Goal: Transaction & Acquisition: Purchase product/service

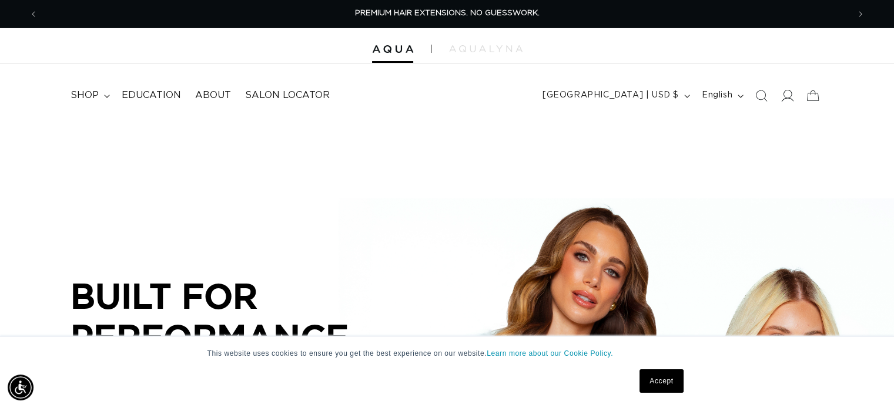
click at [785, 95] on icon at bounding box center [787, 95] width 12 height 12
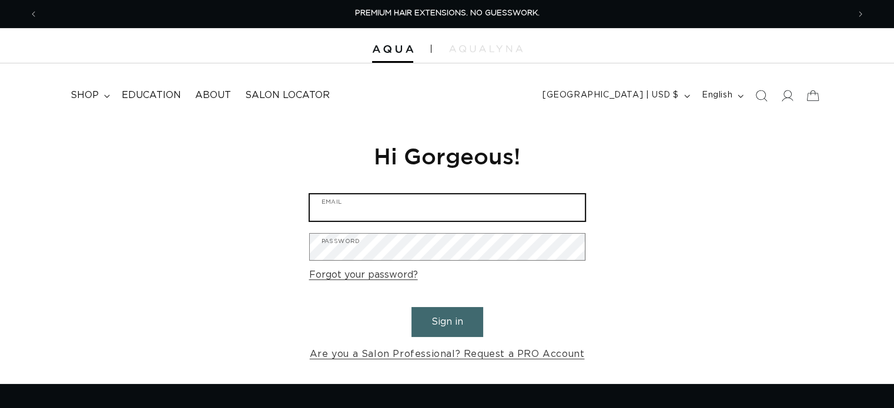
click at [502, 210] on input "Email" at bounding box center [447, 208] width 275 height 26
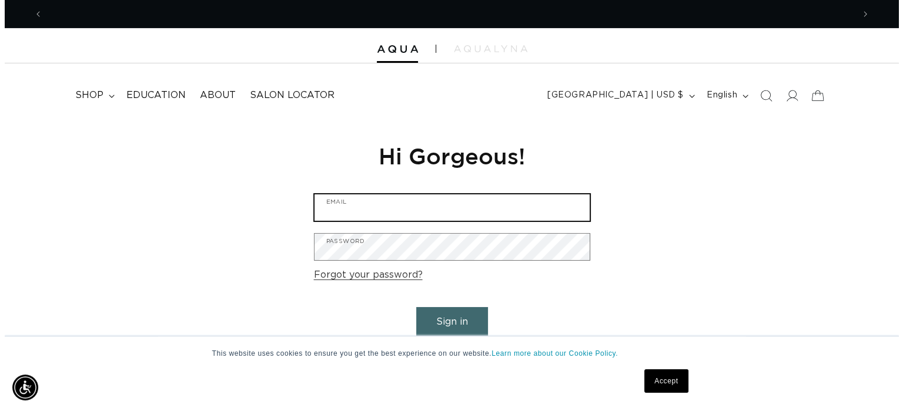
scroll to position [0, 811]
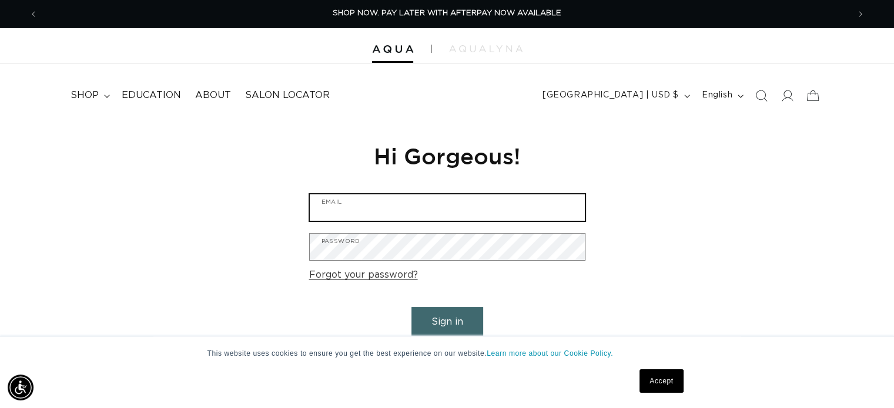
type input "Lbmess82@gmail.com"
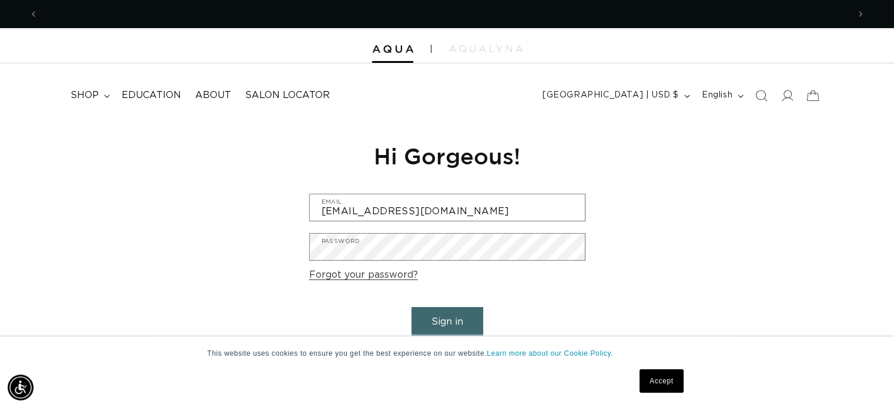
scroll to position [0, 1620]
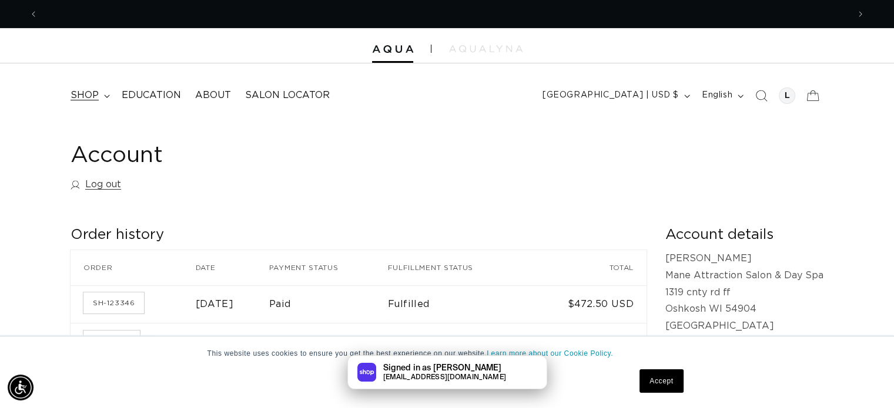
scroll to position [0, 811]
click at [95, 93] on span "shop" at bounding box center [85, 95] width 28 height 12
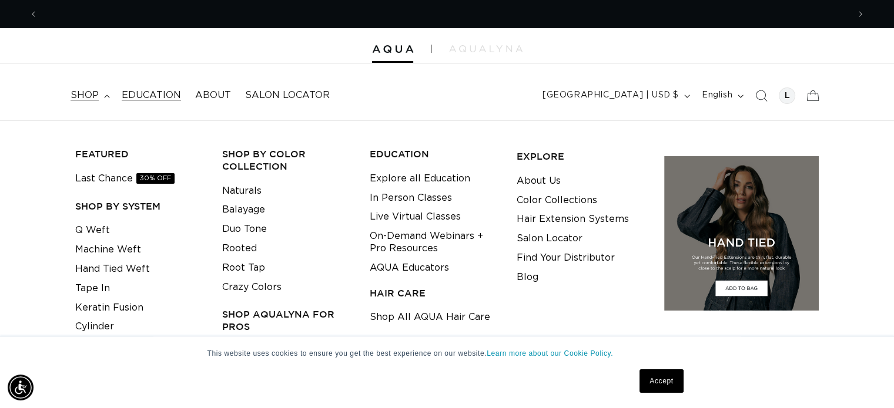
scroll to position [0, 0]
click at [95, 92] on span "shop" at bounding box center [85, 95] width 28 height 12
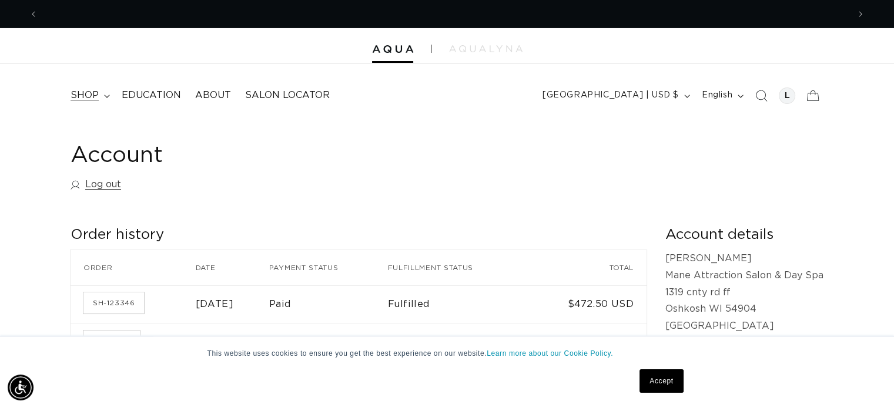
scroll to position [0, 1620]
click at [86, 98] on span "shop" at bounding box center [85, 95] width 28 height 12
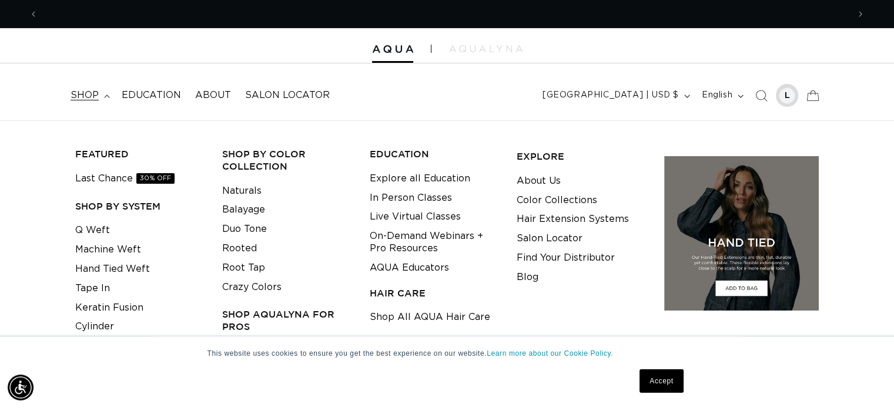
scroll to position [0, 811]
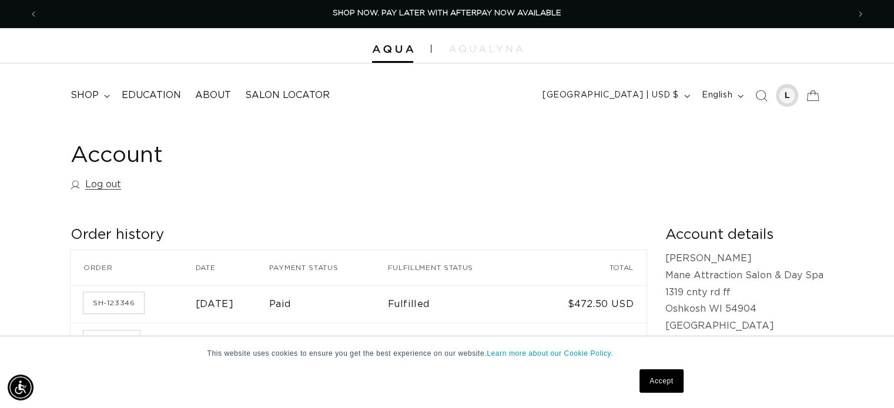
click at [785, 92] on div at bounding box center [787, 96] width 16 height 16
click at [103, 302] on link "SH-123346" at bounding box center [113, 303] width 61 height 21
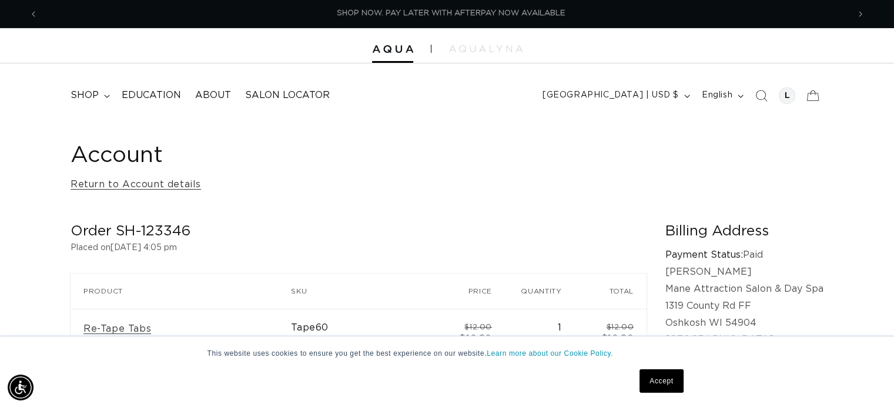
scroll to position [0, 1620]
click at [92, 95] on span "shop" at bounding box center [85, 95] width 28 height 12
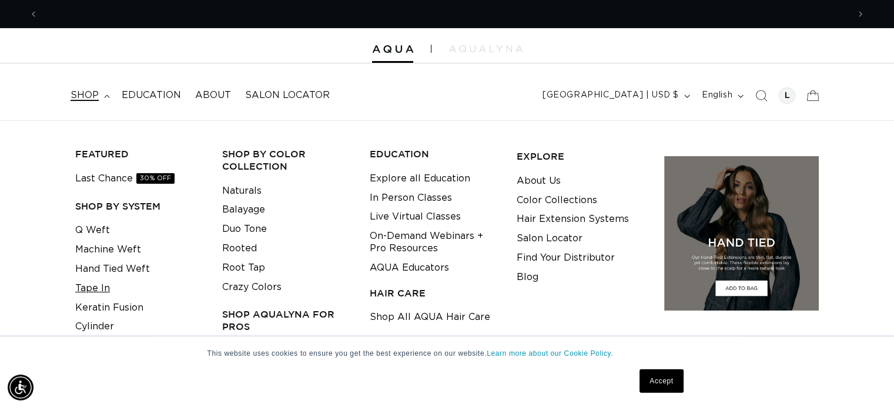
scroll to position [0, 811]
click at [80, 290] on link "Tape In" at bounding box center [92, 288] width 35 height 19
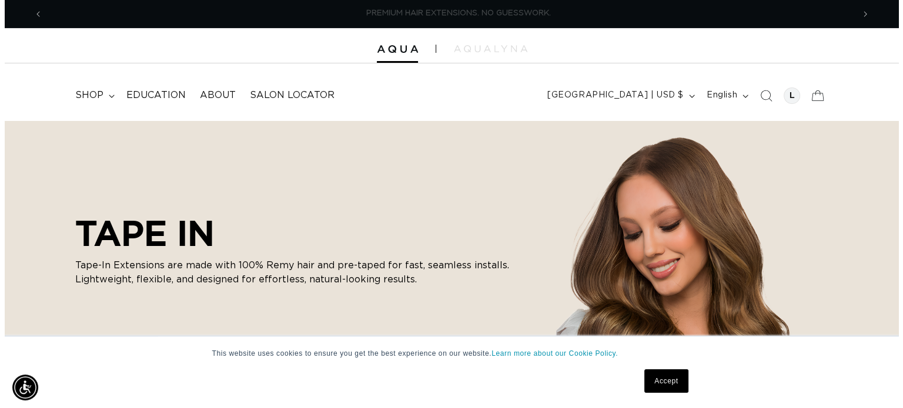
scroll to position [0, 811]
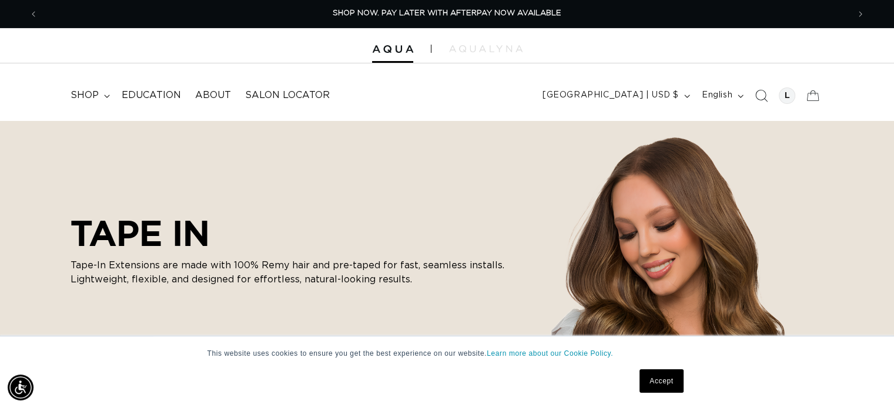
click at [757, 93] on icon "Search" at bounding box center [761, 95] width 12 height 12
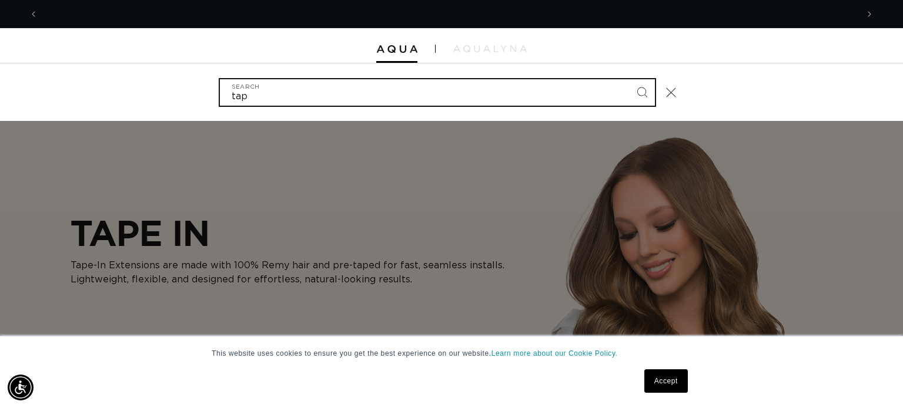
scroll to position [0, 1639]
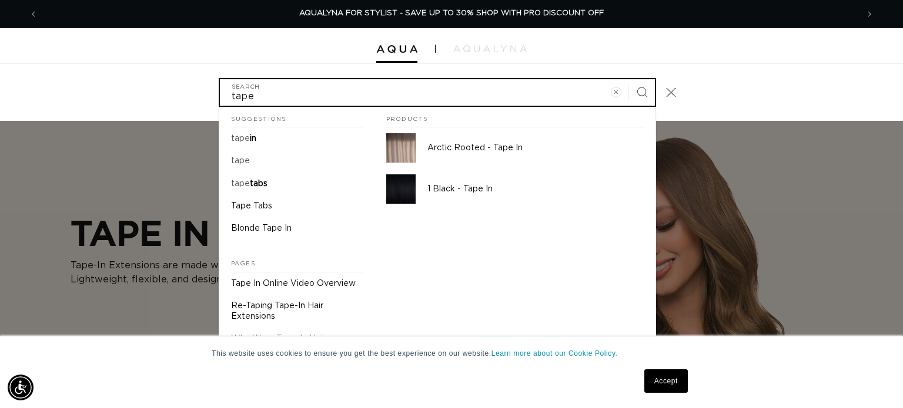
type input "tape"
click at [629, 79] on button "Search" at bounding box center [642, 92] width 26 height 26
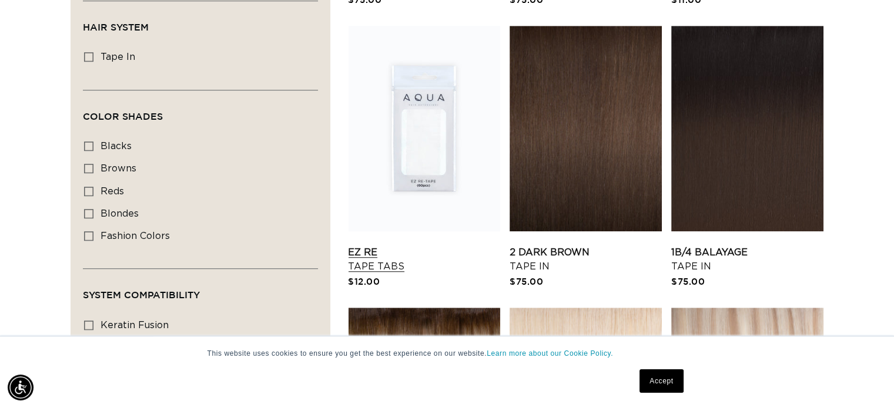
scroll to position [0, 1620]
click at [416, 246] on link "EZ Re Tape Tabs" at bounding box center [424, 260] width 152 height 28
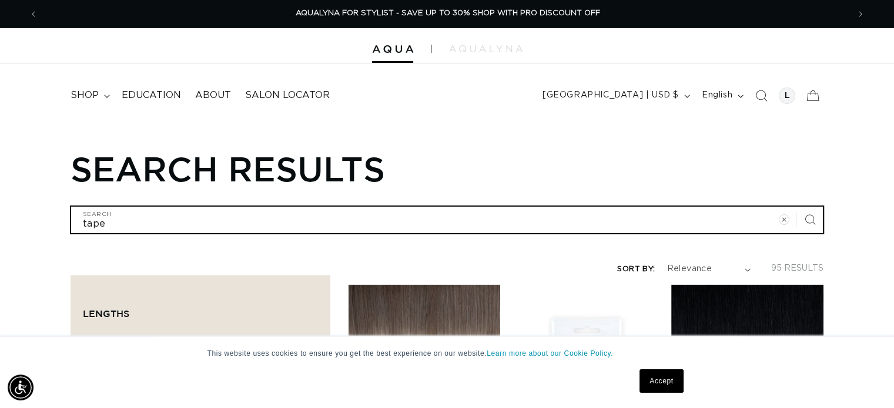
click at [582, 222] on input "tape" at bounding box center [447, 220] width 752 height 26
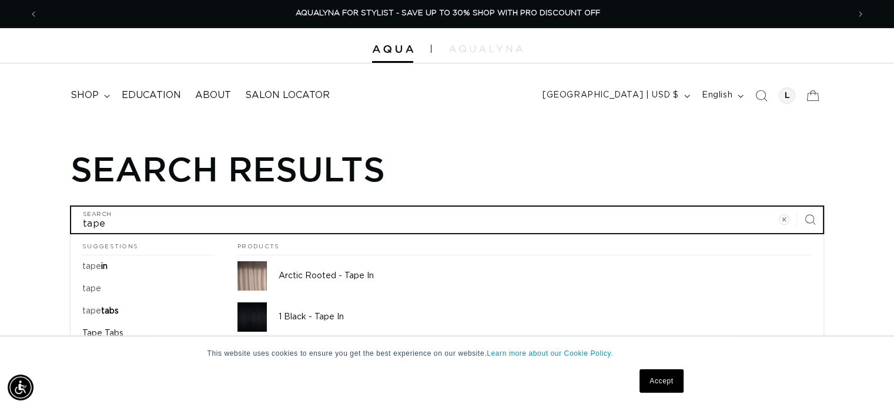
type input "tape"
type input "tape t"
type input "tape ta"
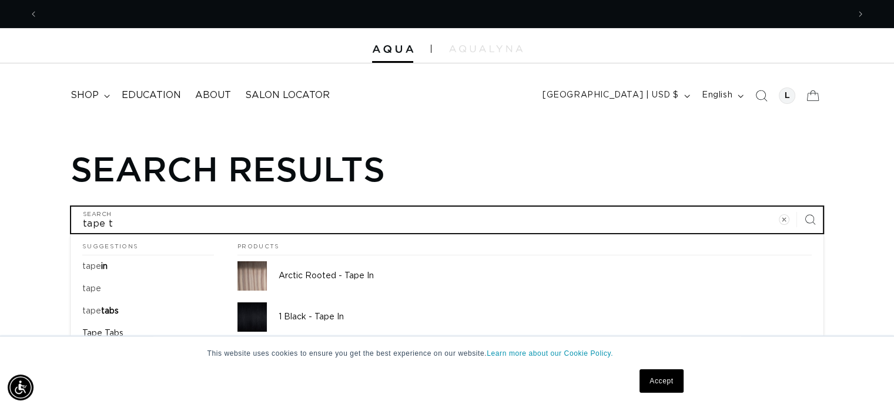
type input "tape ta"
type input "tape tab"
type input "tape tabs"
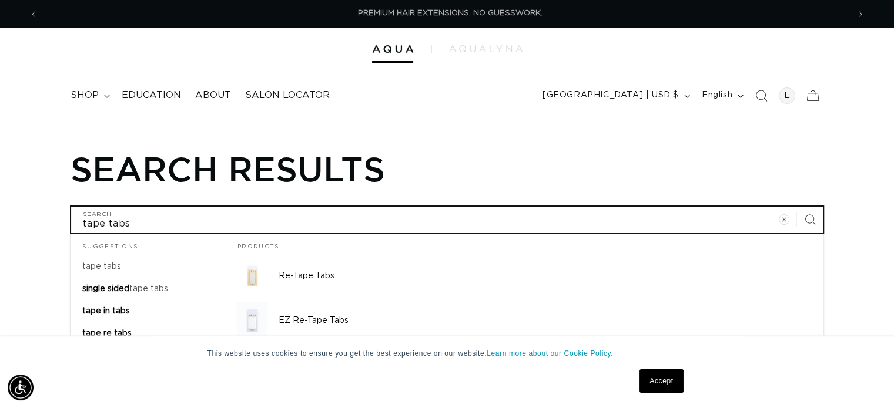
scroll to position [0, 811]
type input "tape tabs"
click at [71, 393] on button "Search for "tape tabs"" at bounding box center [447, 405] width 753 height 25
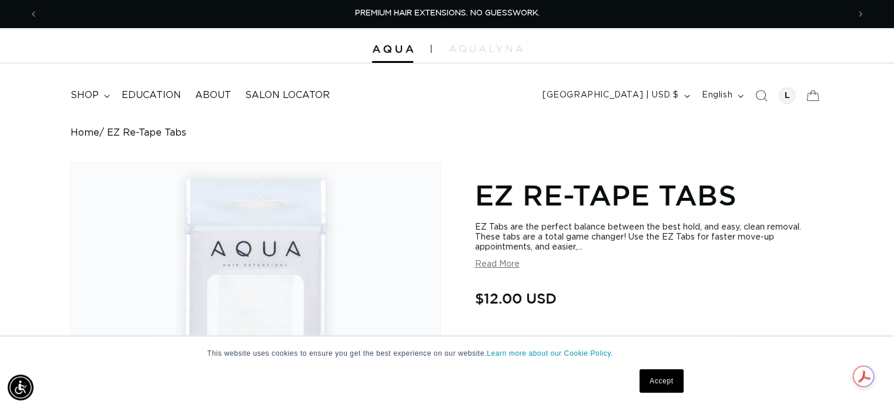
click at [488, 264] on button "Read More" at bounding box center [497, 265] width 45 height 10
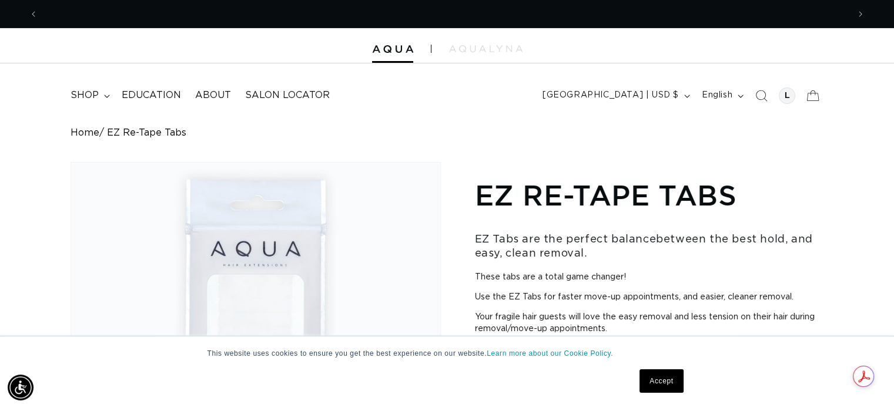
scroll to position [0, 811]
click at [661, 380] on link "Accept" at bounding box center [660, 382] width 43 height 24
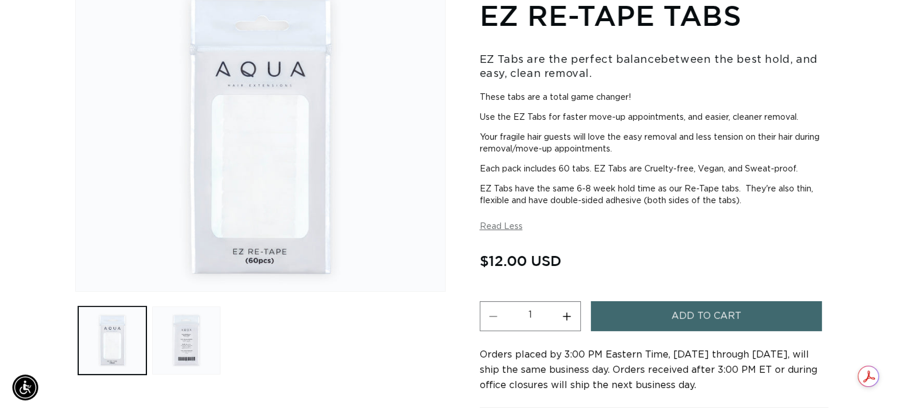
scroll to position [0, 1620]
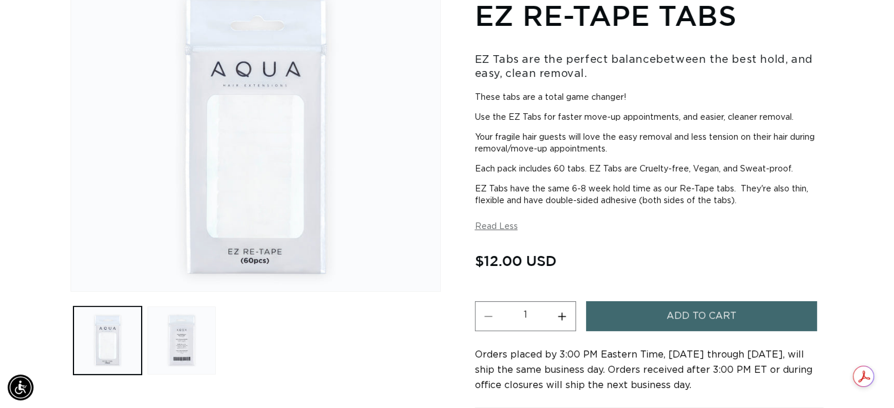
click at [564, 312] on button "Increase quantity for EZ Re-Tape Tabs" at bounding box center [562, 317] width 26 height 30
type input "2"
click at [626, 314] on button "Add to cart" at bounding box center [702, 317] width 232 height 30
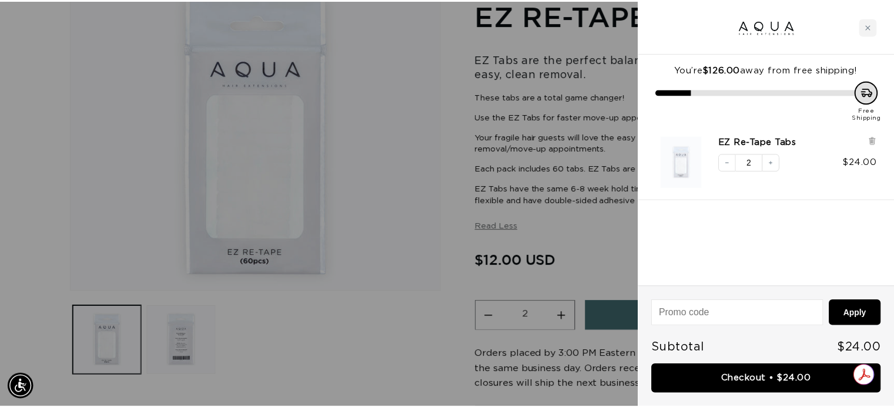
scroll to position [0, 819]
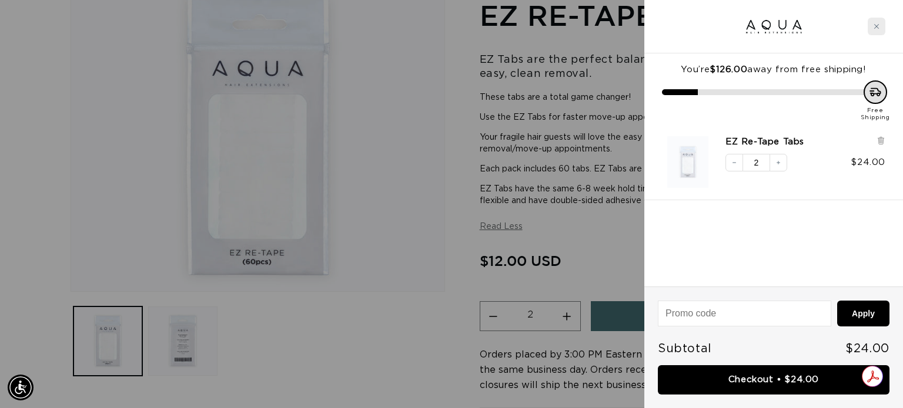
click at [879, 26] on div "Close cart" at bounding box center [877, 27] width 18 height 18
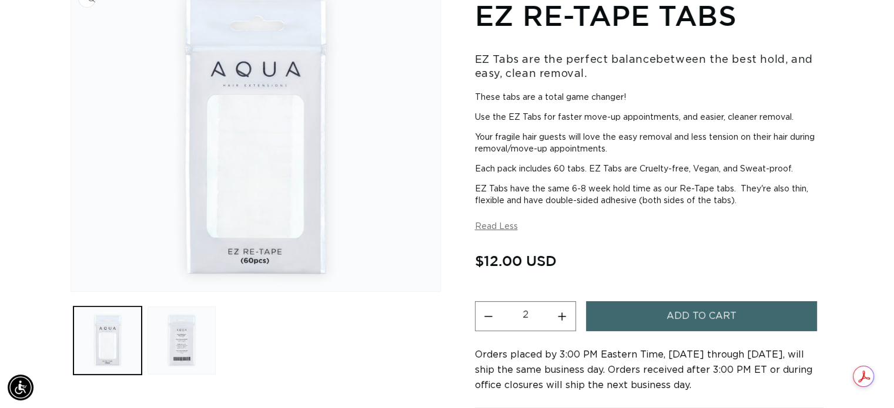
scroll to position [0, 1620]
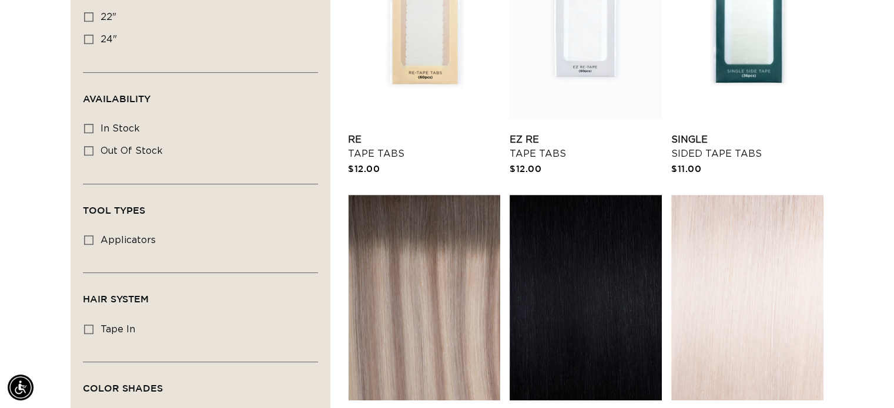
scroll to position [0, 811]
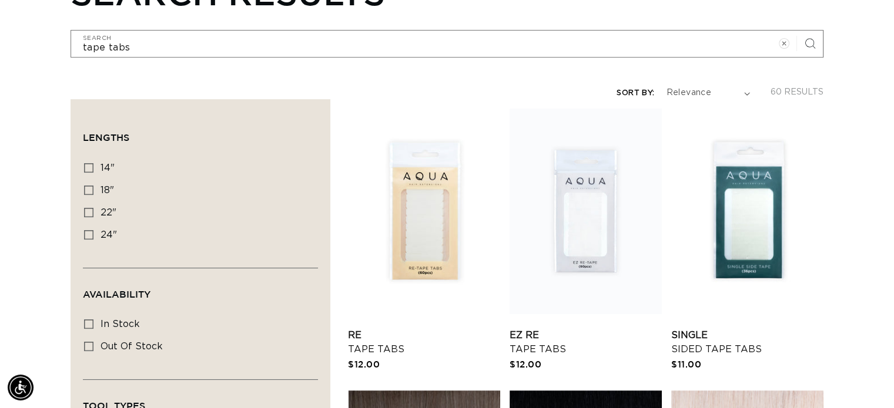
drag, startPoint x: 899, startPoint y: 39, endPoint x: 896, endPoint y: 56, distance: 16.8
click at [893, 56] on html "Skip to content PREMIUM HAIR EXTENSIONS. NO GUESSWORK. SHOP NOW. PAY LATER WITH…" at bounding box center [447, 28] width 894 height 408
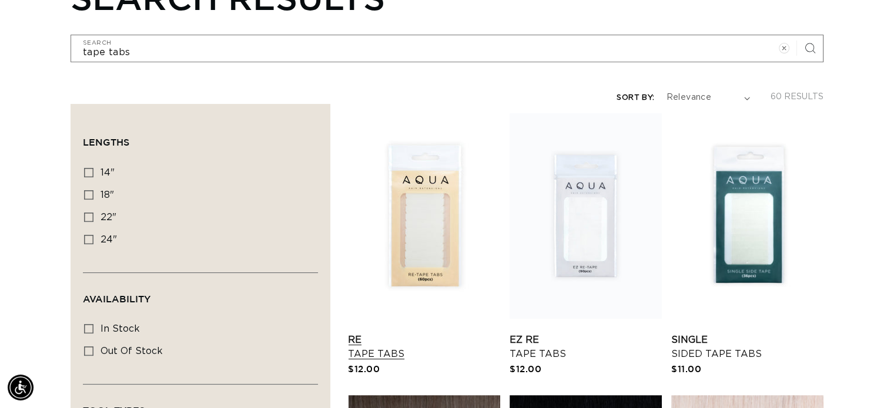
scroll to position [0, 1620]
click at [357, 341] on link "Re Tape Tabs" at bounding box center [424, 347] width 152 height 28
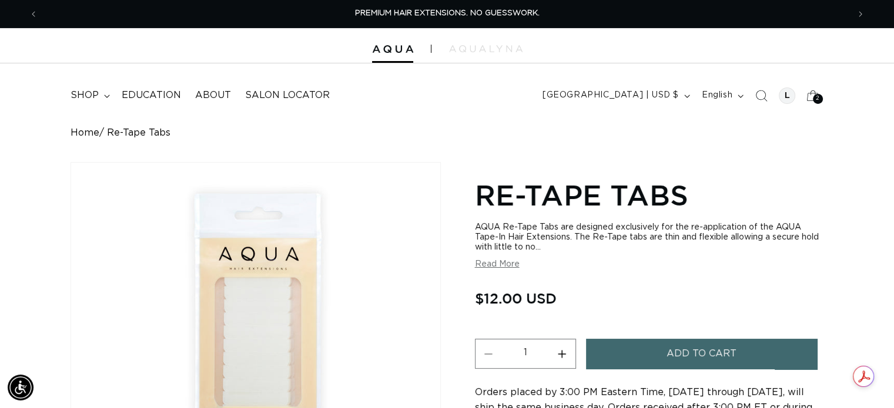
click at [497, 265] on button "Read More" at bounding box center [497, 265] width 45 height 10
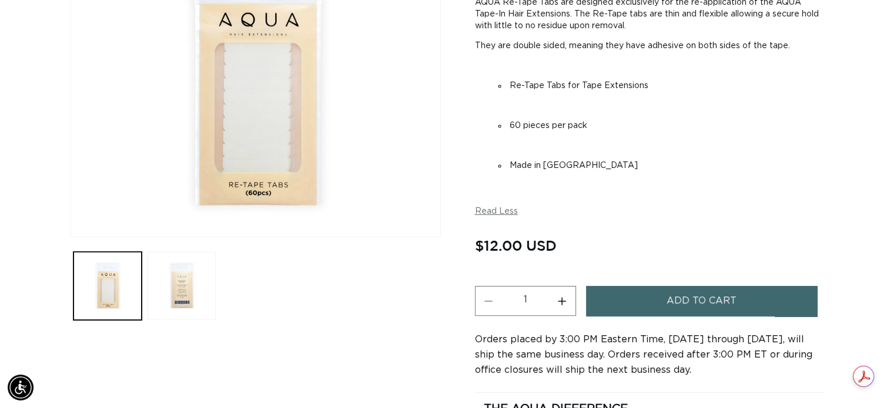
click at [562, 299] on button "Increase quantity for Re-Tape Tabs" at bounding box center [562, 301] width 26 height 30
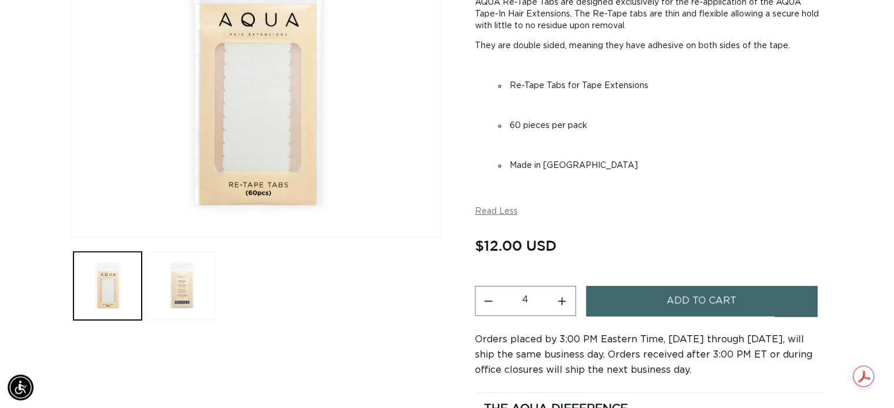
click at [562, 299] on button "Increase quantity for Re-Tape Tabs" at bounding box center [562, 301] width 26 height 30
type input "7"
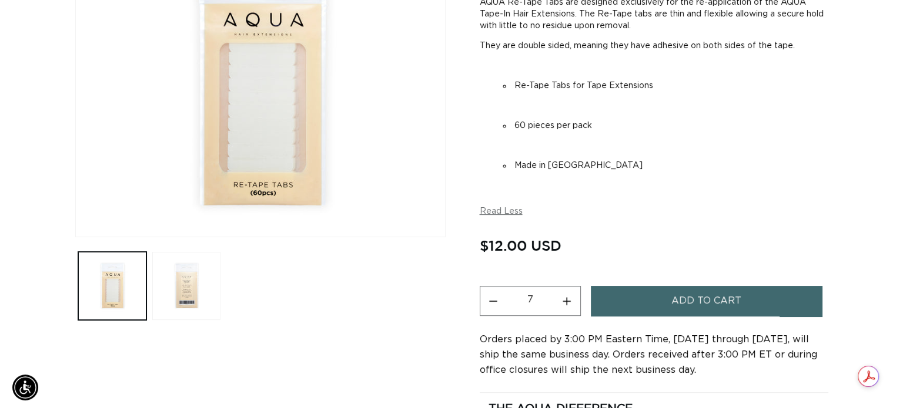
scroll to position [0, 0]
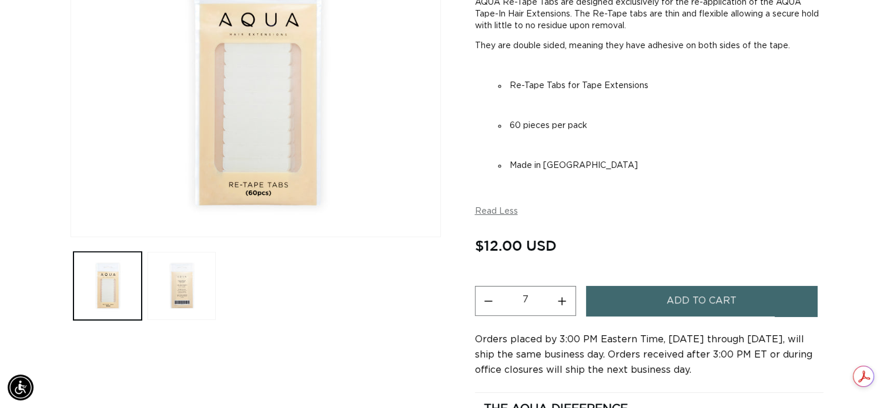
click at [665, 302] on button "Add to cart" at bounding box center [702, 301] width 232 height 30
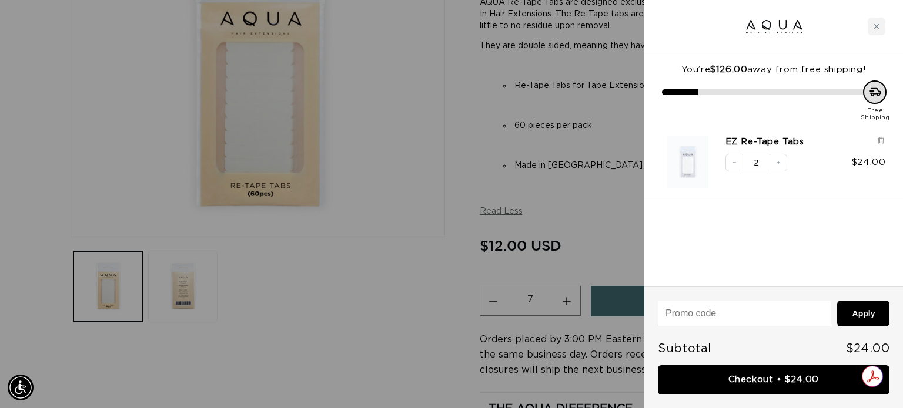
scroll to position [0, 819]
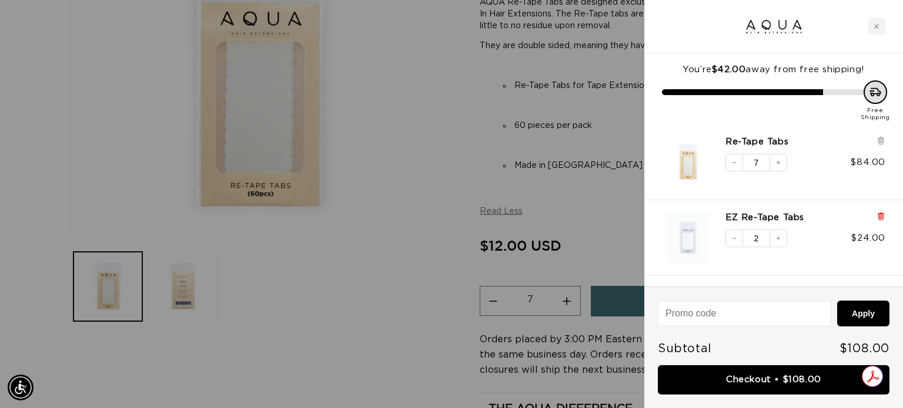
click at [879, 215] on icon at bounding box center [880, 216] width 2 height 6
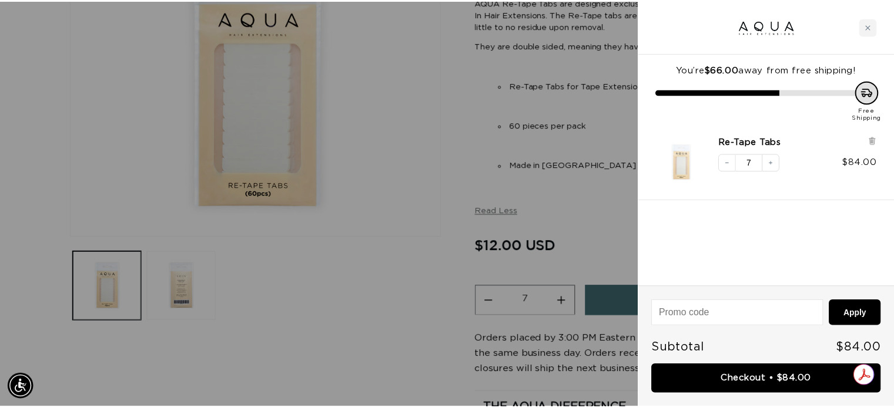
scroll to position [0, 0]
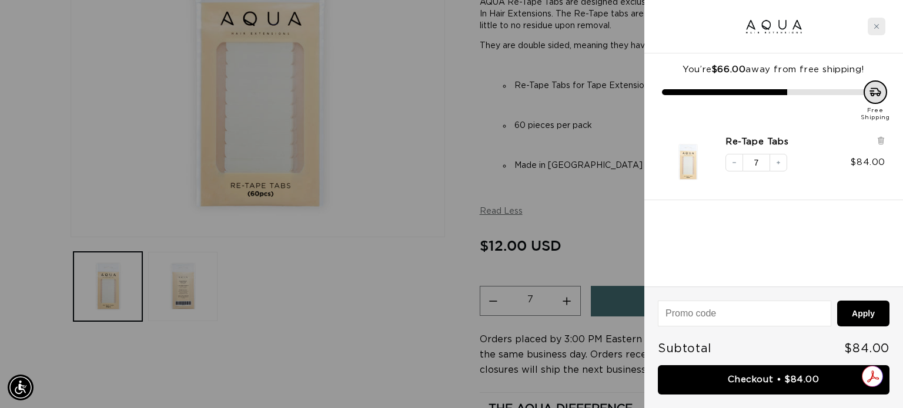
click at [873, 26] on icon "Close cart" at bounding box center [876, 27] width 6 height 6
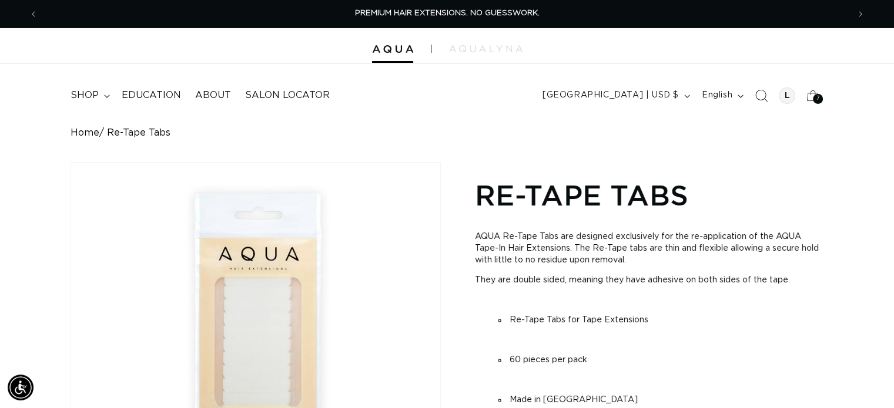
click at [759, 95] on icon "Search" at bounding box center [761, 95] width 12 height 12
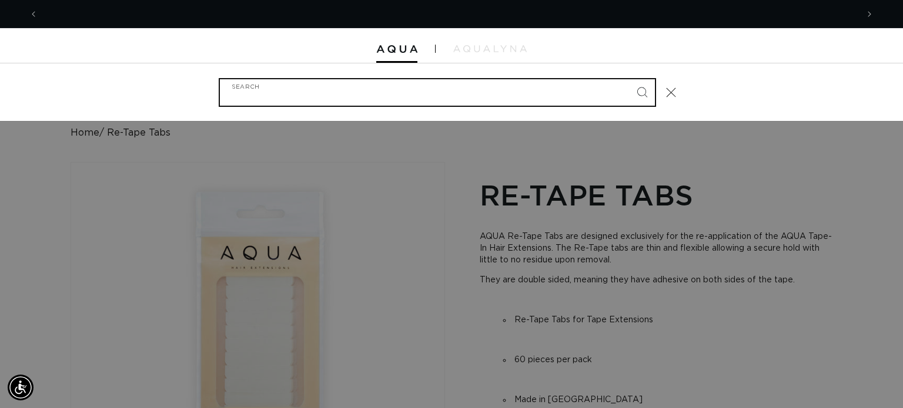
scroll to position [0, 819]
click at [339, 96] on input "Search" at bounding box center [437, 92] width 435 height 26
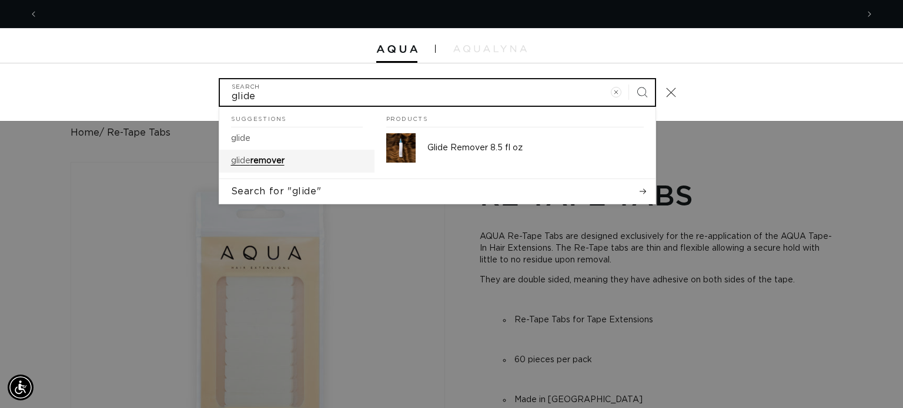
scroll to position [0, 0]
type input "glide"
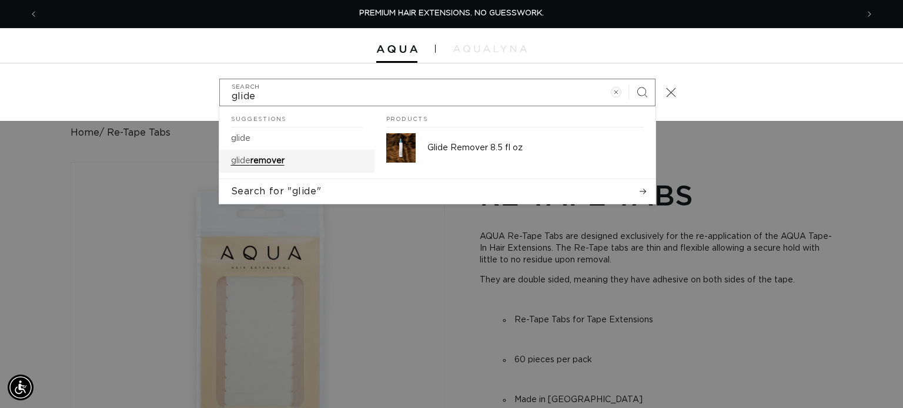
click at [234, 162] on mark "glide" at bounding box center [240, 161] width 19 height 8
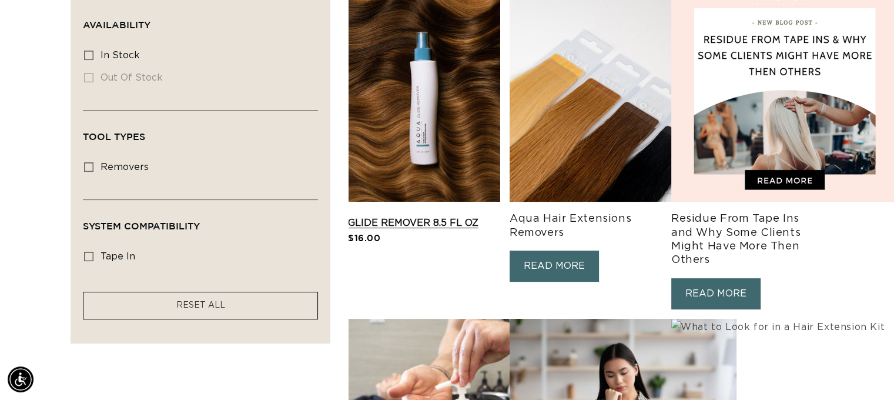
click at [394, 216] on link "Glide Remover 8.5 fl oz" at bounding box center [424, 223] width 152 height 14
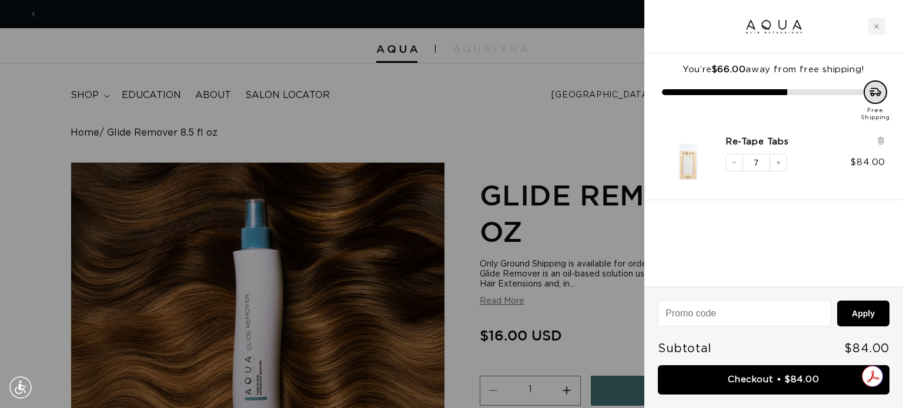
scroll to position [0, 819]
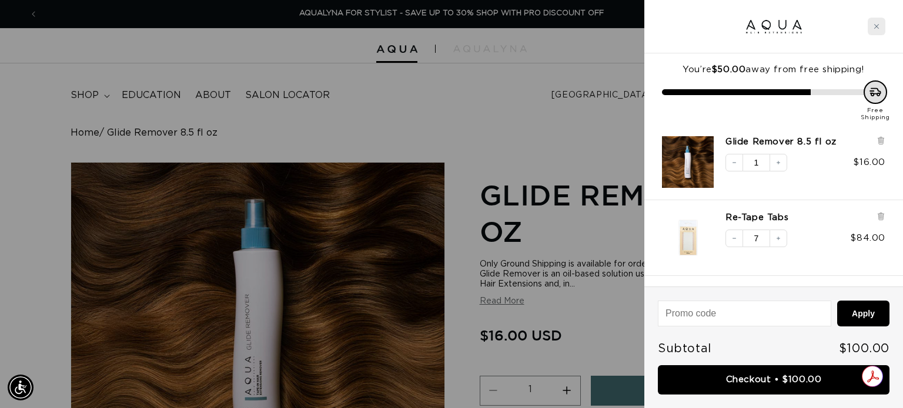
click at [875, 29] on icon "Close cart" at bounding box center [876, 27] width 6 height 6
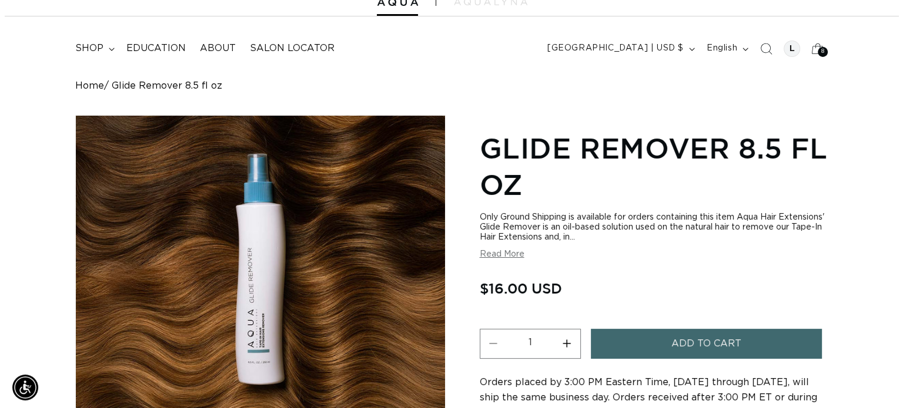
scroll to position [0, 0]
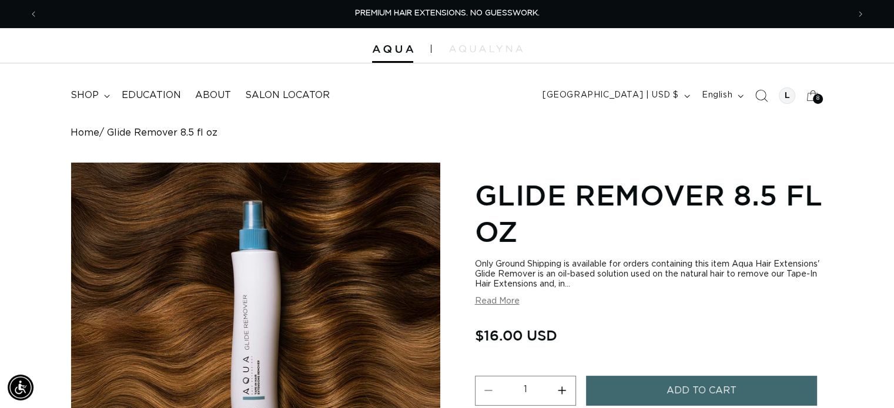
click at [762, 95] on icon "Search" at bounding box center [761, 95] width 12 height 12
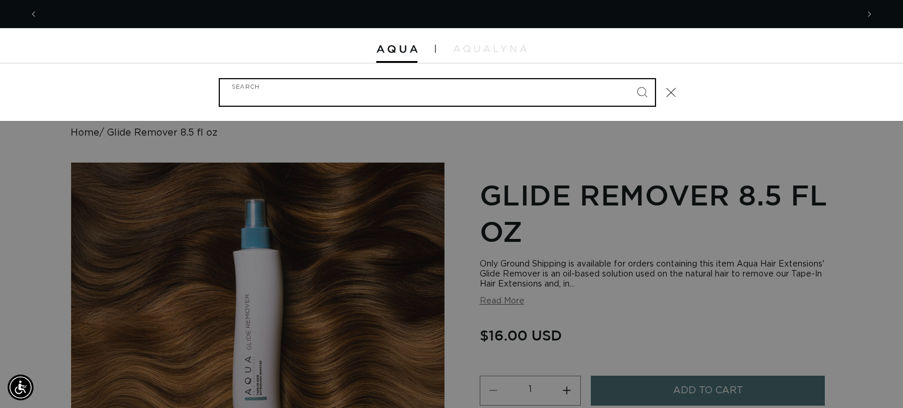
scroll to position [0, 819]
click at [365, 100] on input "Search" at bounding box center [437, 92] width 435 height 26
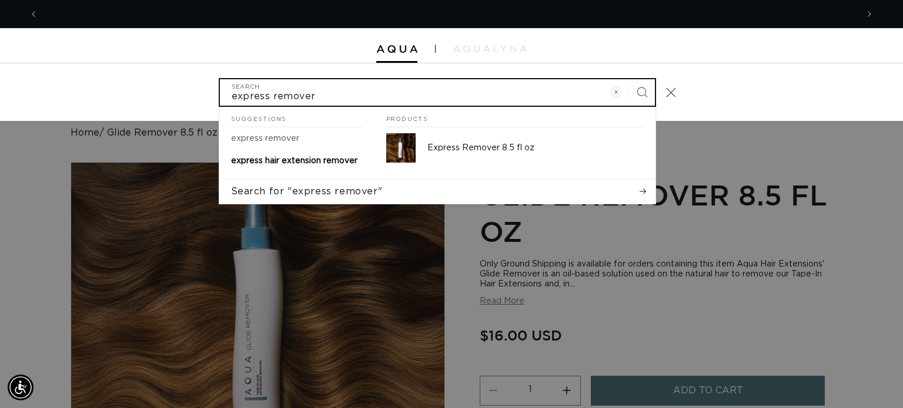
scroll to position [0, 0]
type input "express remover"
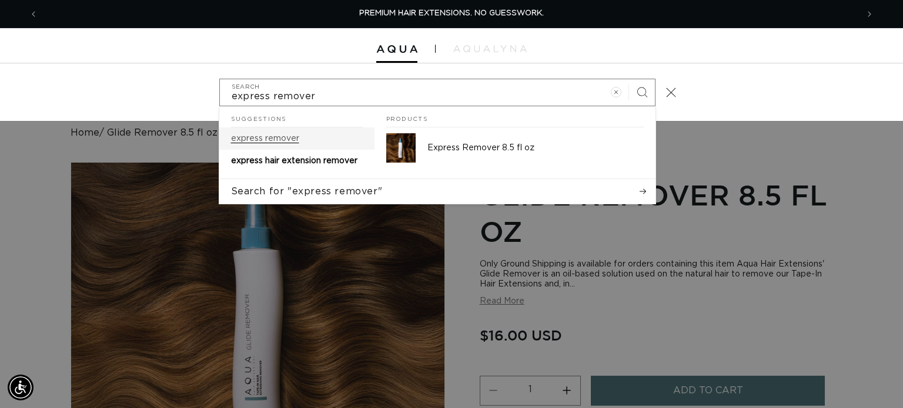
click at [262, 136] on mark "express remover" at bounding box center [265, 139] width 68 height 8
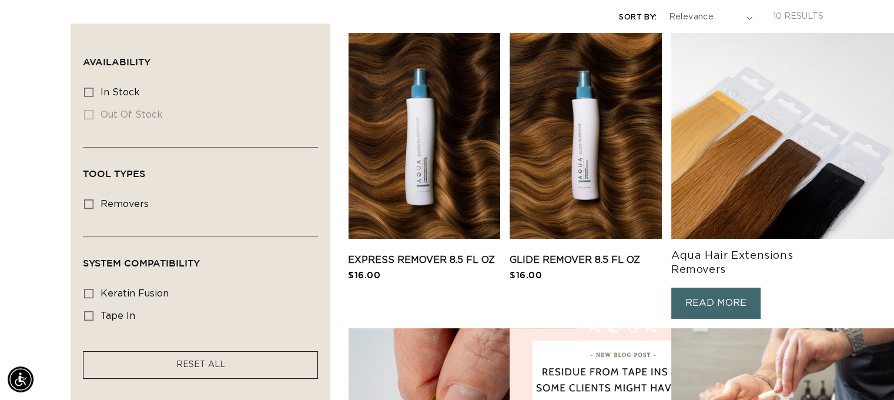
scroll to position [0, 1620]
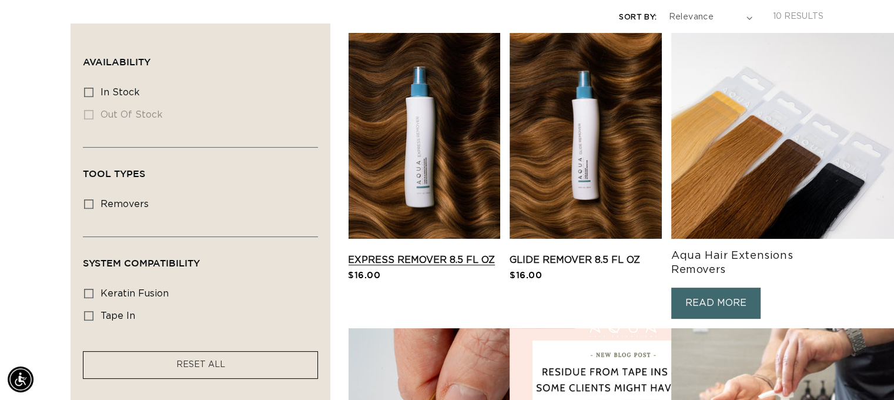
click at [411, 256] on link "Express Remover 8.5 fl oz" at bounding box center [424, 260] width 152 height 14
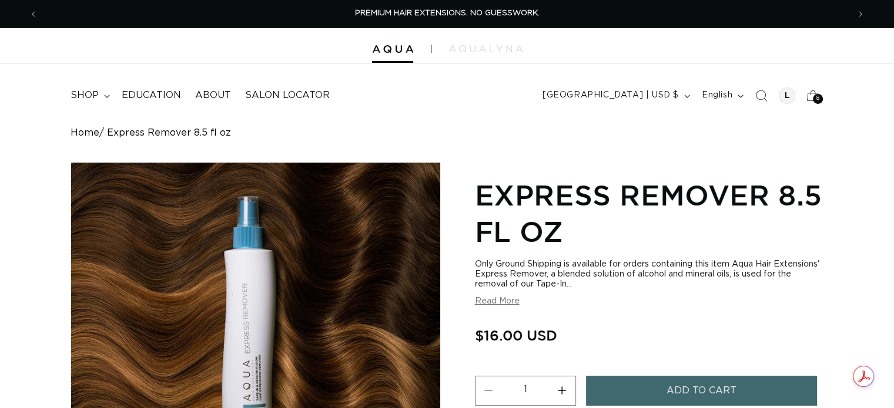
click at [658, 385] on button "Add to cart" at bounding box center [702, 391] width 232 height 30
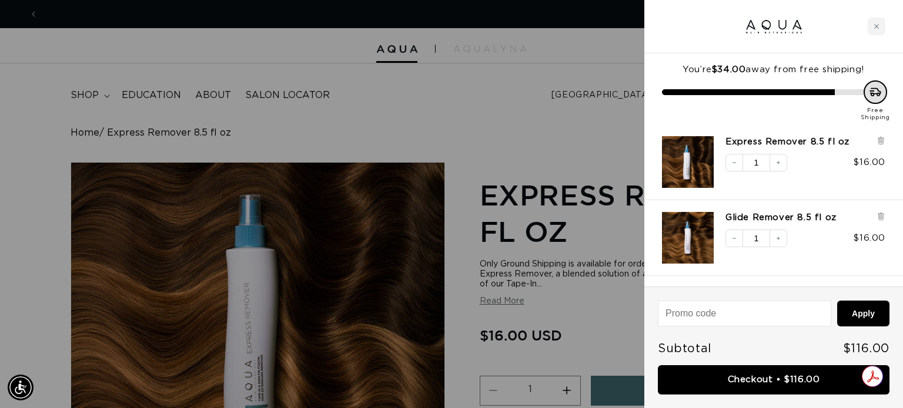
scroll to position [0, 819]
click at [778, 165] on icon "Increase quantity" at bounding box center [778, 162] width 7 height 7
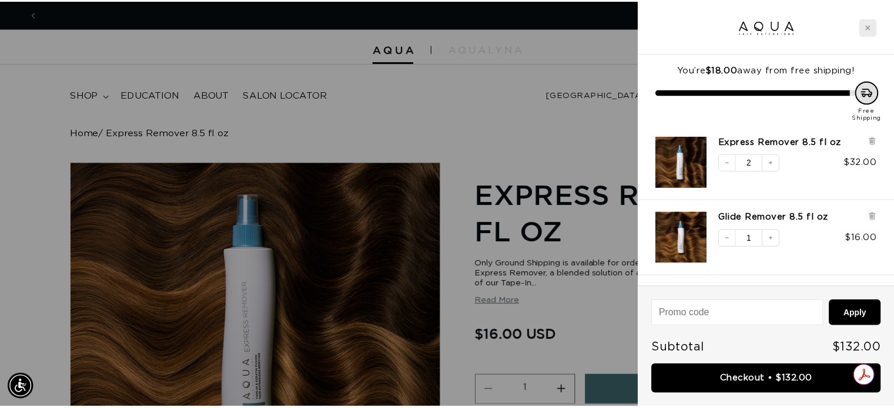
scroll to position [0, 0]
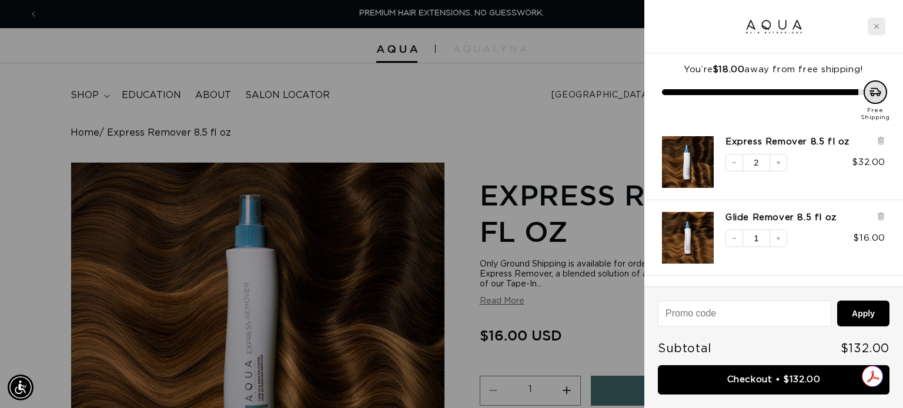
click at [878, 28] on icon "Close cart" at bounding box center [876, 26] width 5 height 5
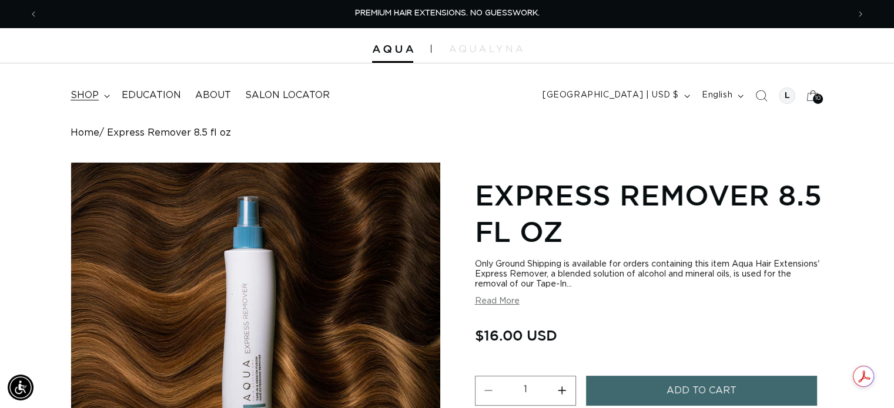
click at [82, 96] on span "shop" at bounding box center [85, 95] width 28 height 12
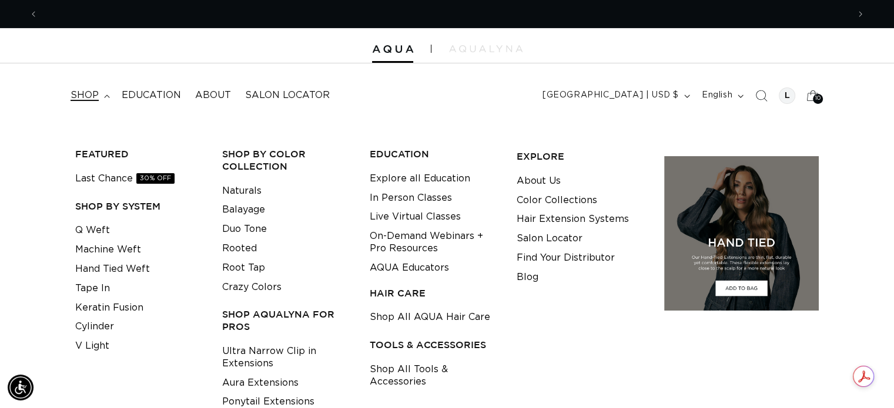
scroll to position [0, 811]
click at [94, 286] on link "Tape In" at bounding box center [92, 288] width 35 height 19
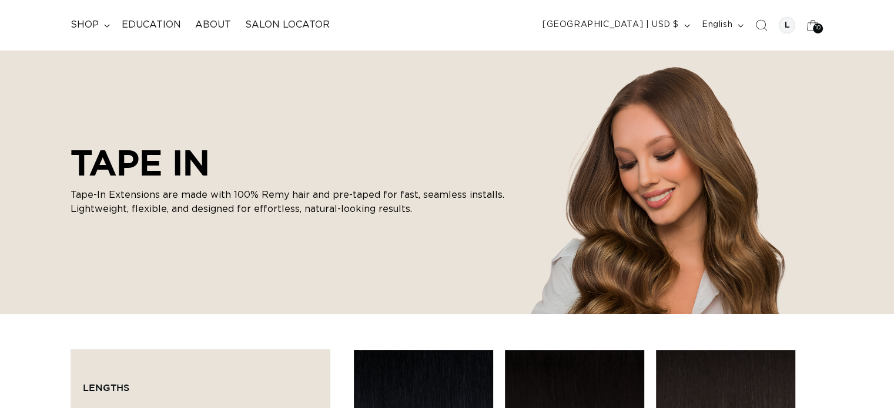
scroll to position [133, 0]
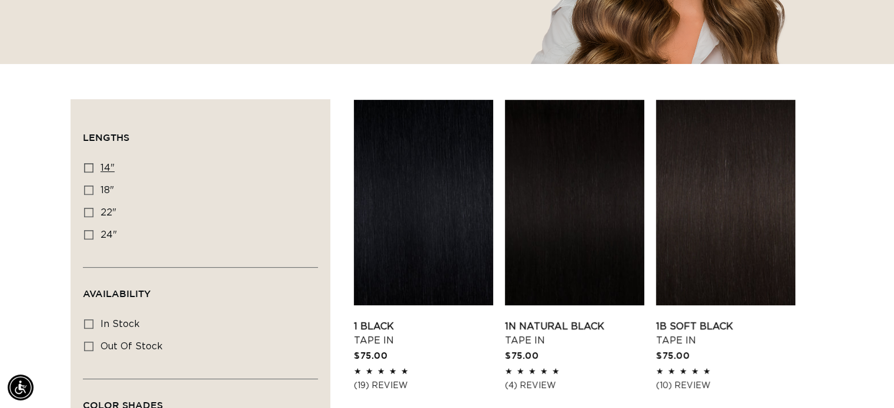
click at [90, 168] on icon at bounding box center [88, 167] width 9 height 9
click at [90, 168] on input "14" 14" (35 products)" at bounding box center [88, 167] width 9 height 9
checkbox input "true"
click at [377, 326] on link "1 Black Tape In" at bounding box center [423, 334] width 139 height 28
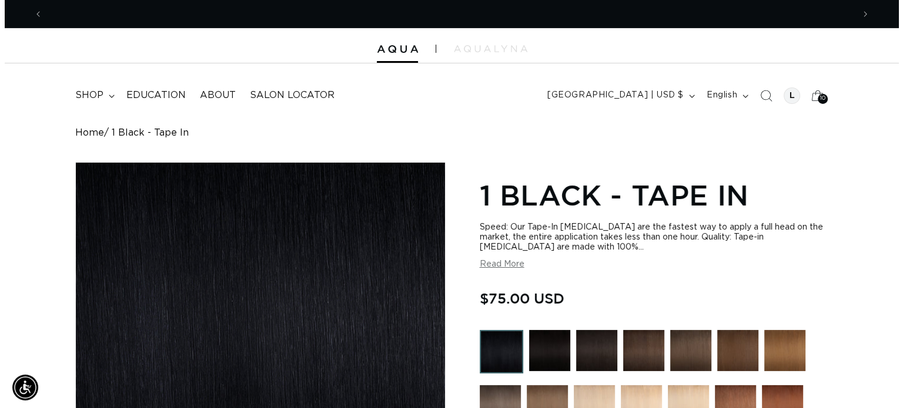
scroll to position [0, 1620]
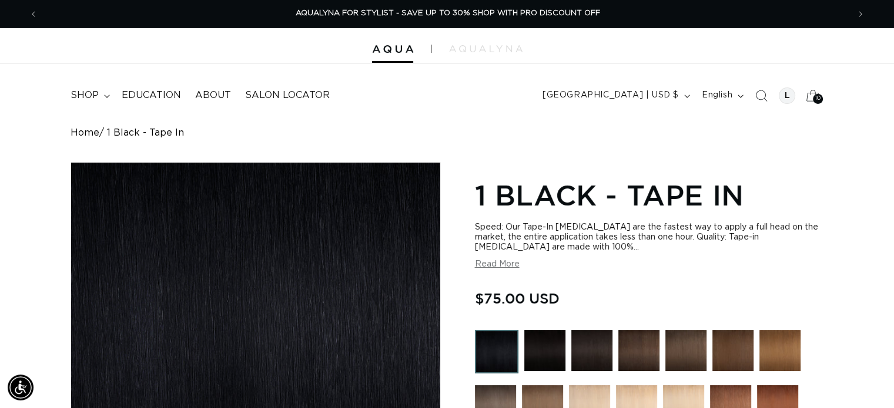
click at [810, 94] on icon at bounding box center [812, 95] width 13 height 11
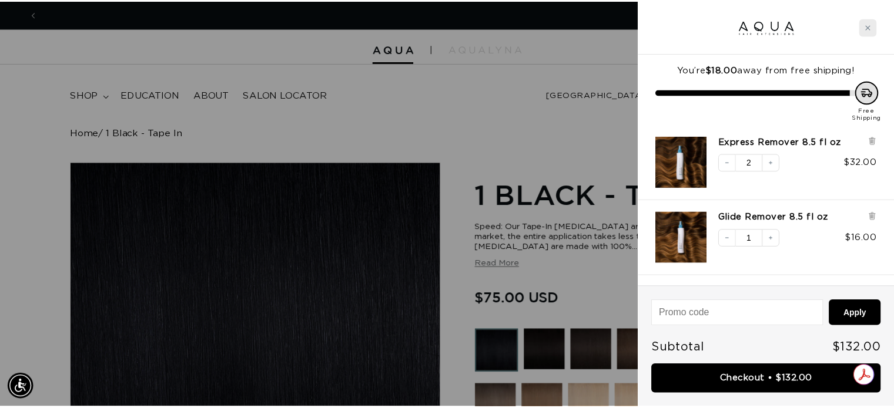
scroll to position [0, 0]
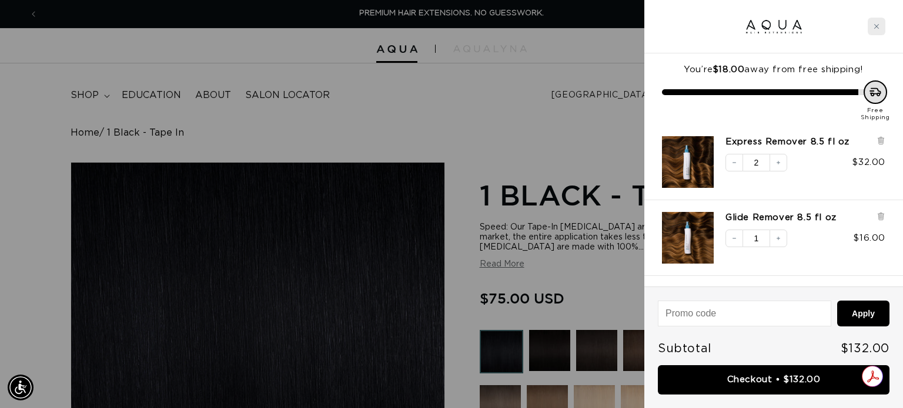
click at [877, 28] on icon "Close cart" at bounding box center [876, 27] width 6 height 6
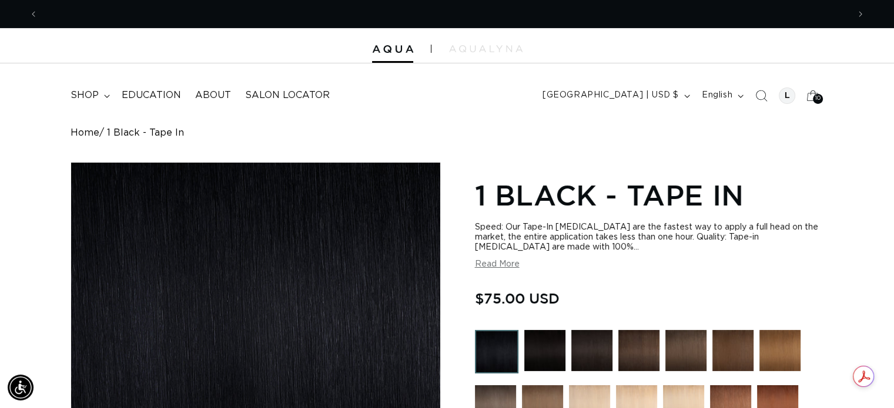
scroll to position [0, 811]
click at [759, 93] on icon "Search" at bounding box center [761, 95] width 12 height 12
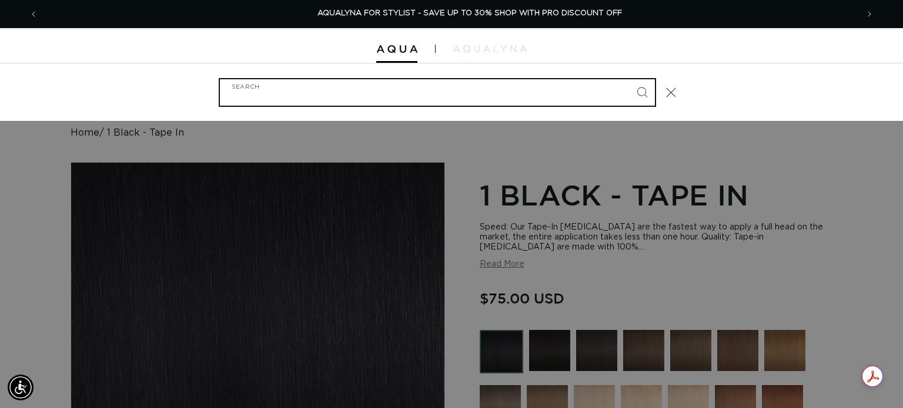
scroll to position [0, 1639]
click at [473, 93] on input "Search" at bounding box center [437, 92] width 435 height 26
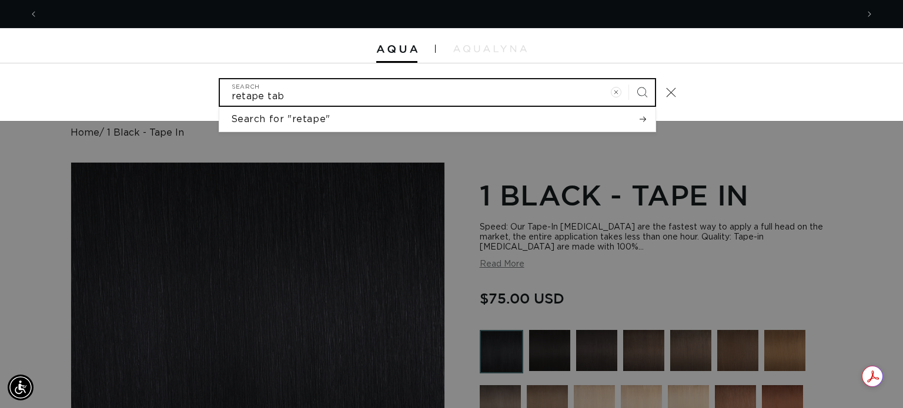
scroll to position [0, 819]
type input "retape tabs"
click at [629, 79] on button "Search" at bounding box center [642, 92] width 26 height 26
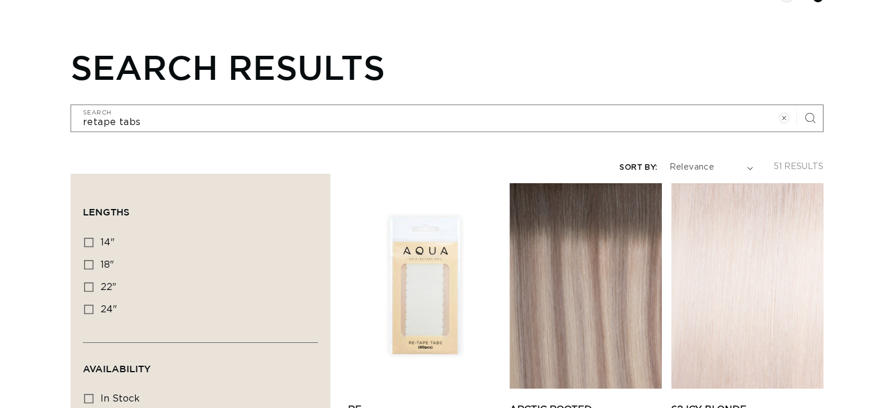
scroll to position [212, 0]
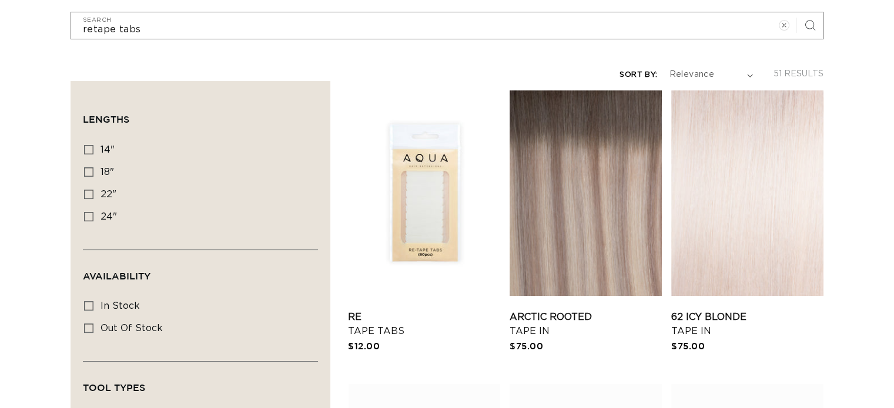
click at [893, 214] on html "Skip to content PREMIUM HAIR EXTENSIONS. NO GUESSWORK. SHOP NOW. PAY LATER WITH…" at bounding box center [447, 9] width 894 height 408
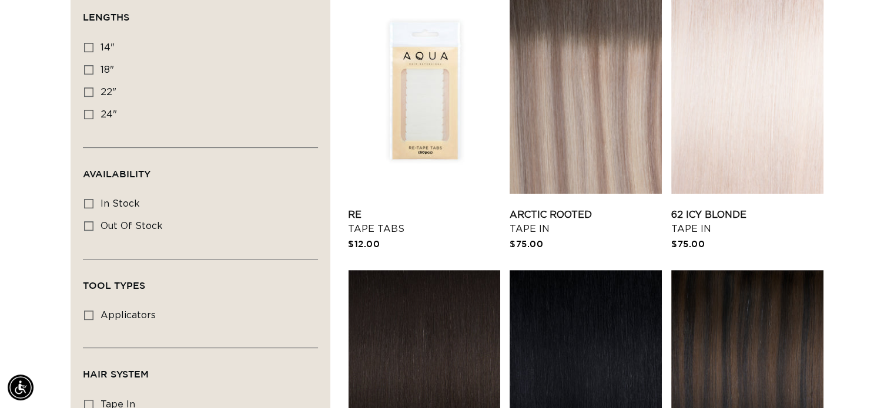
scroll to position [0, 1620]
click at [366, 225] on link "Re Tape Tabs" at bounding box center [424, 222] width 152 height 28
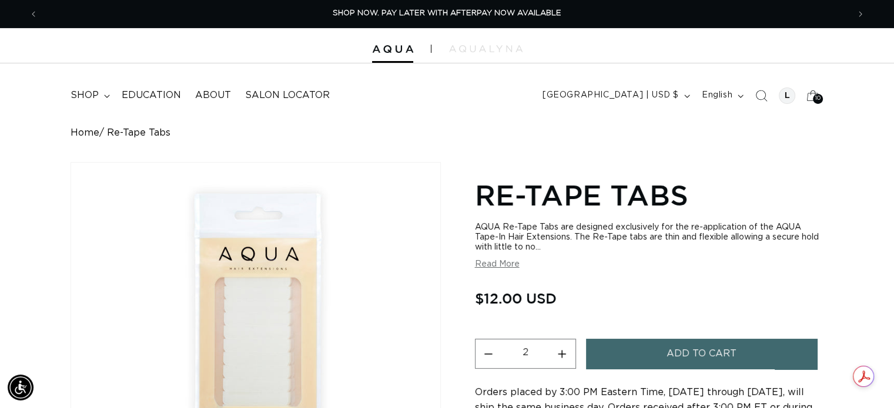
click at [603, 356] on button "Add to cart" at bounding box center [702, 354] width 232 height 30
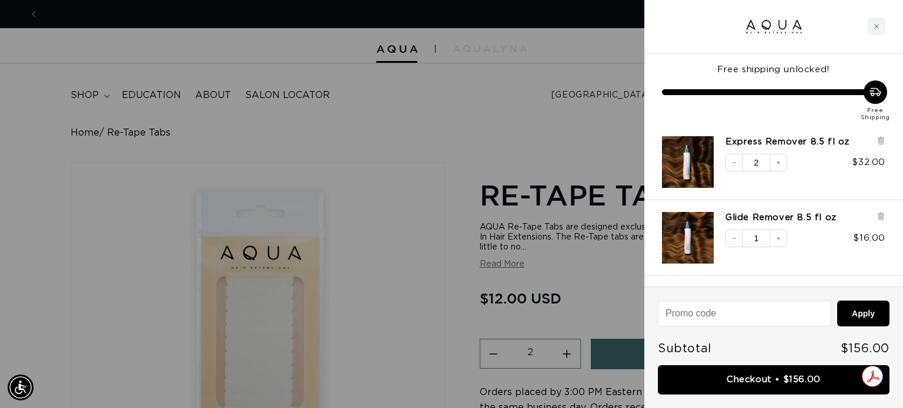
scroll to position [0, 1639]
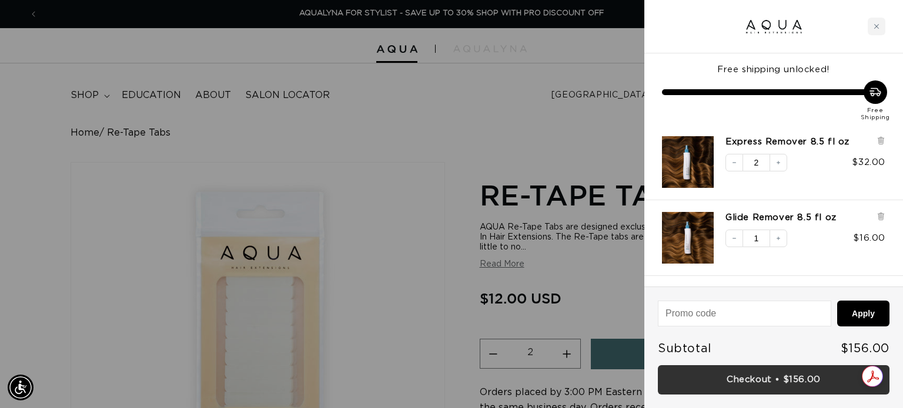
click at [757, 381] on link "Checkout • $156.00" at bounding box center [774, 381] width 232 height 30
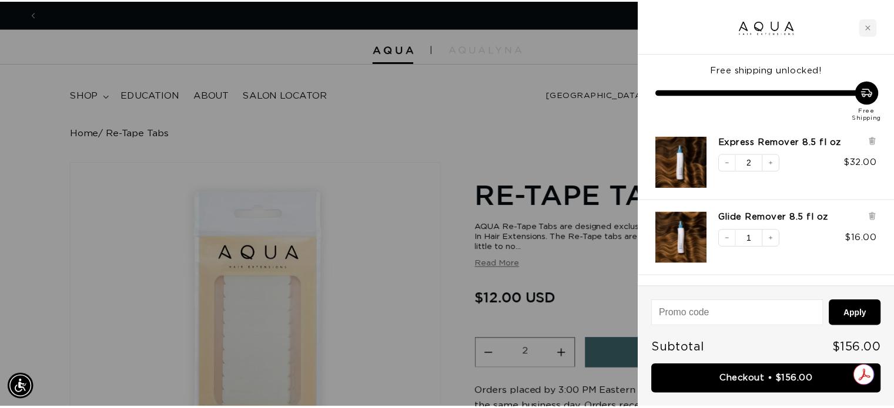
scroll to position [0, 0]
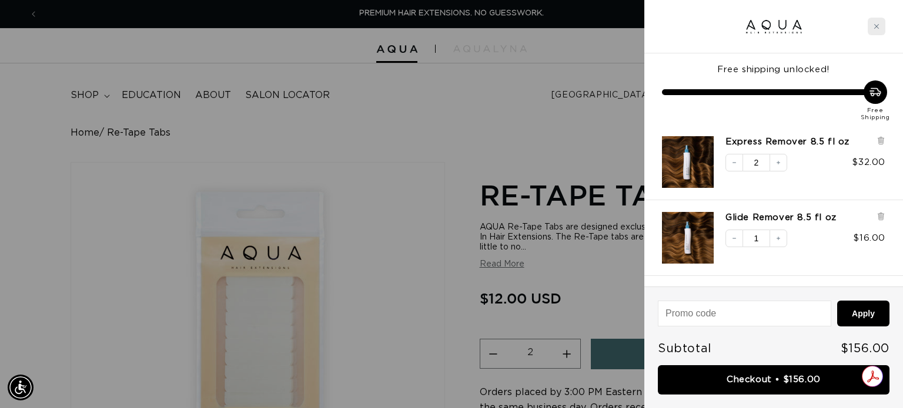
click at [879, 25] on icon "Close cart" at bounding box center [876, 27] width 6 height 6
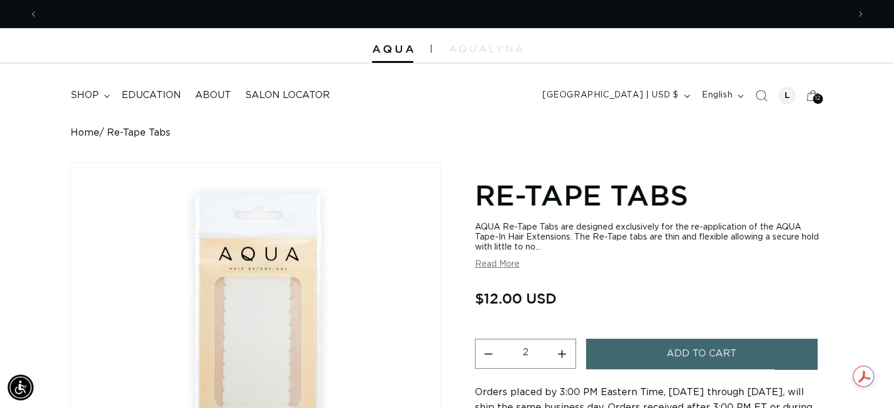
scroll to position [0, 1620]
